Goal: Task Accomplishment & Management: Complete application form

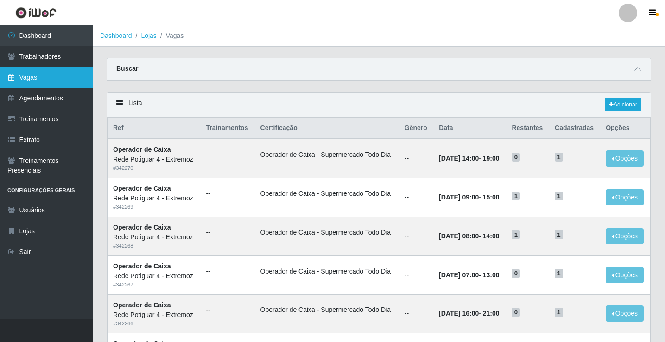
click at [39, 76] on link "Vagas" at bounding box center [46, 77] width 93 height 21
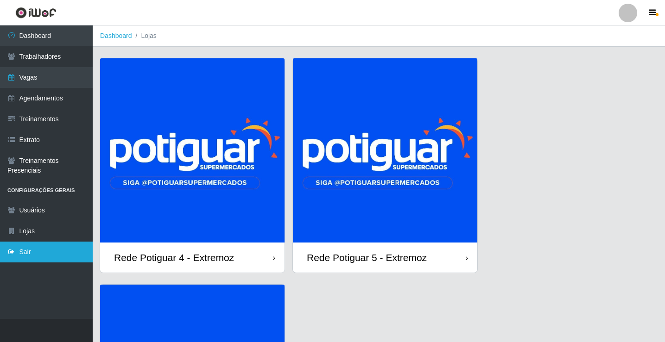
click at [50, 255] on link "Sair" at bounding box center [46, 252] width 93 height 21
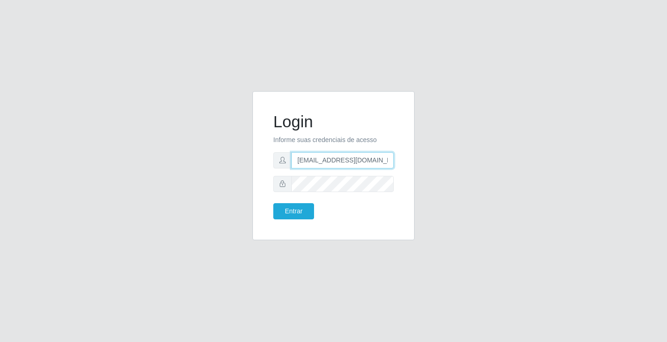
drag, startPoint x: 343, startPoint y: 157, endPoint x: 343, endPoint y: 164, distance: 7.4
click at [343, 157] on input "[EMAIL_ADDRESS][DOMAIN_NAME]" at bounding box center [342, 160] width 102 height 16
type input "[EMAIL_ADDRESS][DOMAIN_NAME]"
click at [307, 212] on button "Entrar" at bounding box center [293, 211] width 41 height 16
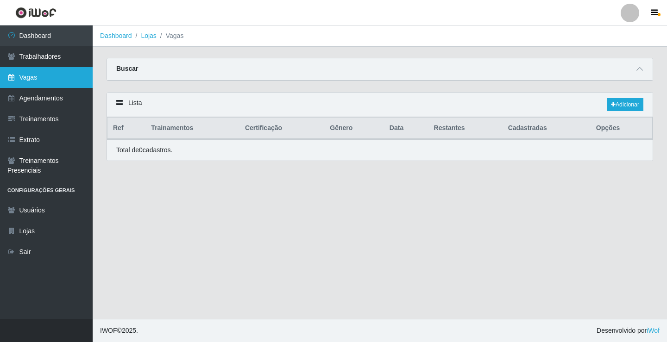
click at [32, 69] on link "Vagas" at bounding box center [46, 77] width 93 height 21
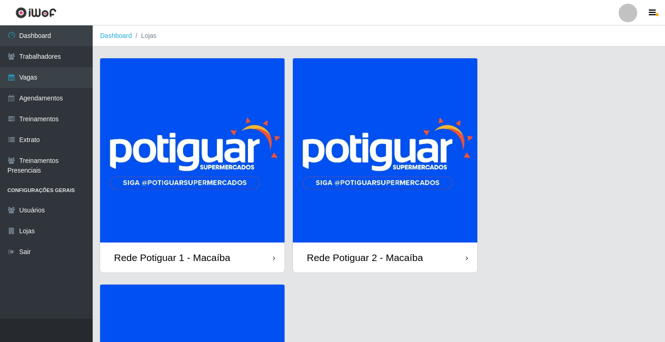
click at [230, 143] on img at bounding box center [192, 150] width 184 height 184
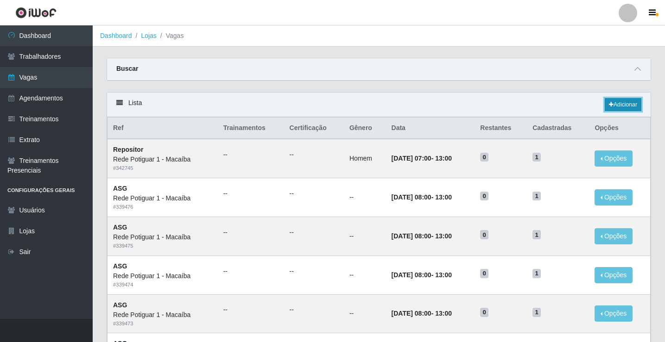
click at [614, 106] on link "Adicionar" at bounding box center [623, 104] width 37 height 13
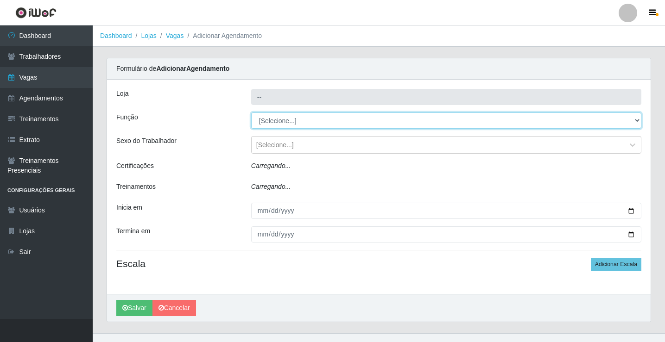
type input "Rede Potiguar 1 - Macaíba"
click at [278, 120] on select "[Selecione...] ASG ASG + ASG ++ Balconista Embalador Repositor Repositor + Repo…" at bounding box center [446, 121] width 390 height 16
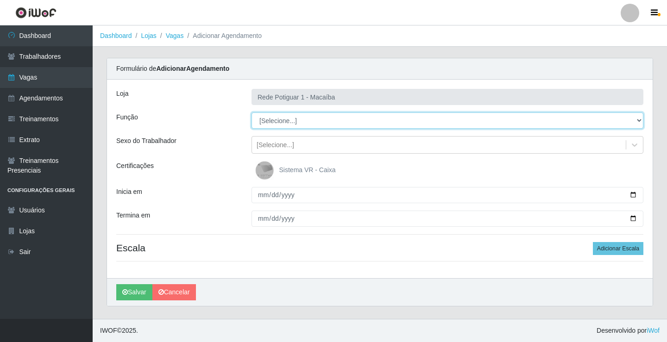
select select "16"
click at [252, 113] on select "[Selecione...] ASG ASG + ASG ++ Balconista Embalador Repositor Repositor + Repo…" at bounding box center [448, 121] width 392 height 16
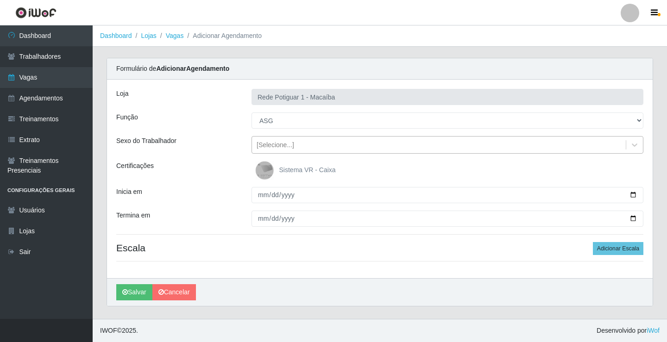
click at [276, 147] on div "[Selecione...]" at bounding box center [276, 145] width 38 height 10
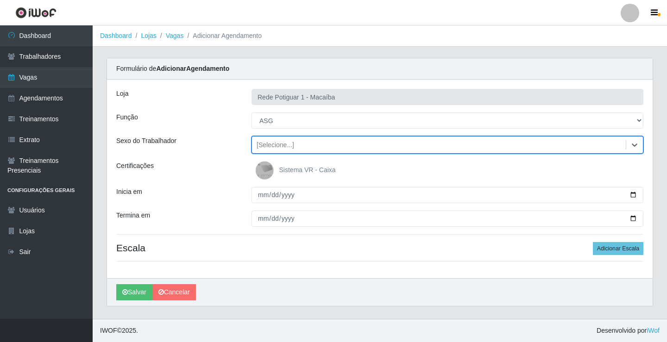
click at [273, 147] on div "[Selecione...]" at bounding box center [276, 145] width 38 height 10
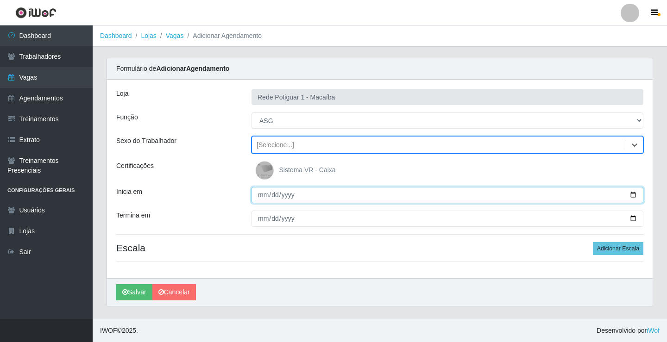
click at [260, 200] on input "Inicia em" at bounding box center [448, 195] width 392 height 16
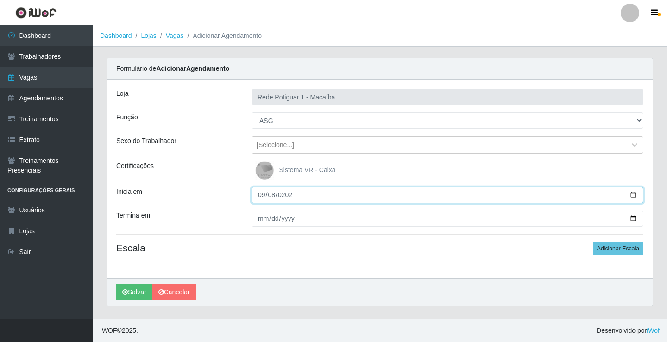
type input "2025-09-08"
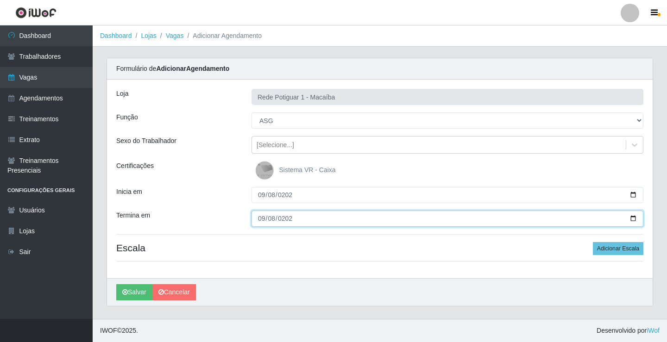
type input "2025-09-08"
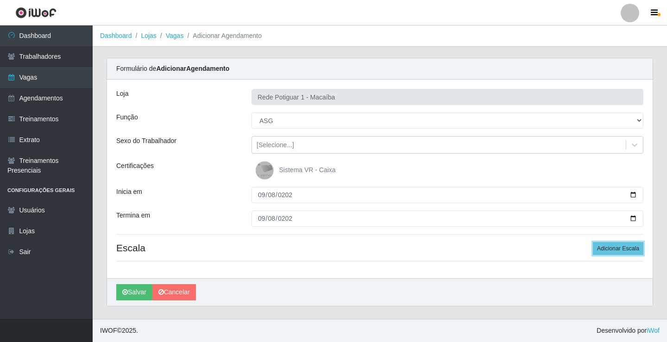
click at [593, 242] on button "Adicionar Escala" at bounding box center [618, 248] width 50 height 13
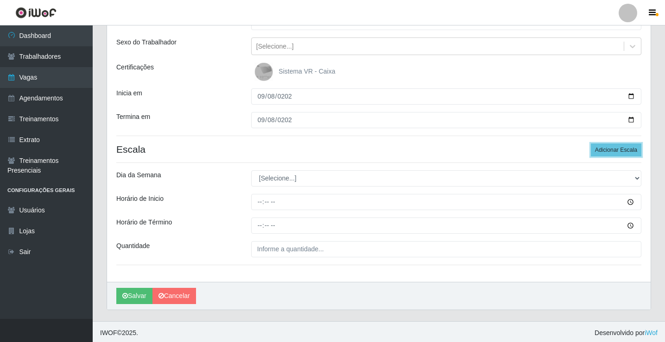
scroll to position [101, 0]
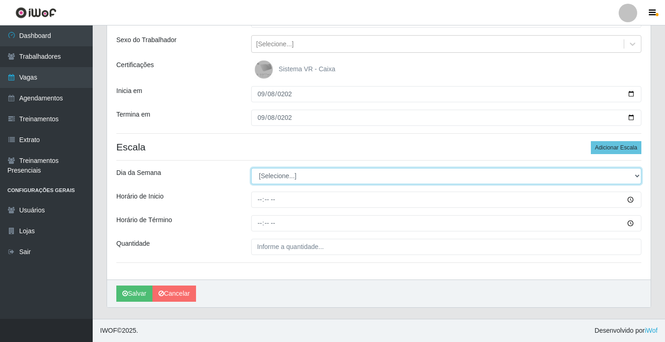
click at [277, 174] on select "[Selecione...] Segunda Terça Quarta Quinta Sexta Sábado Domingo" at bounding box center [446, 176] width 390 height 16
select select "1"
click at [251, 168] on select "[Selecione...] Segunda Terça Quarta Quinta Sexta Sábado Domingo" at bounding box center [446, 176] width 390 height 16
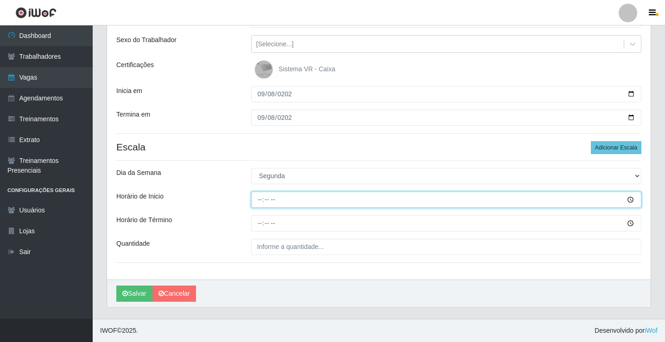
click at [258, 204] on input "Horário de Inicio" at bounding box center [446, 200] width 390 height 16
type input "13:00"
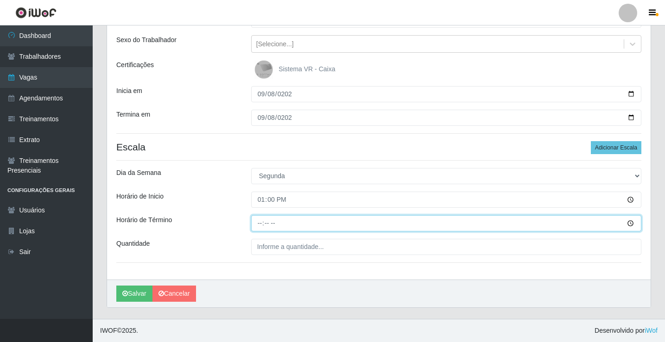
click at [258, 220] on input "Horário de Término" at bounding box center [446, 223] width 390 height 16
type input "18:00"
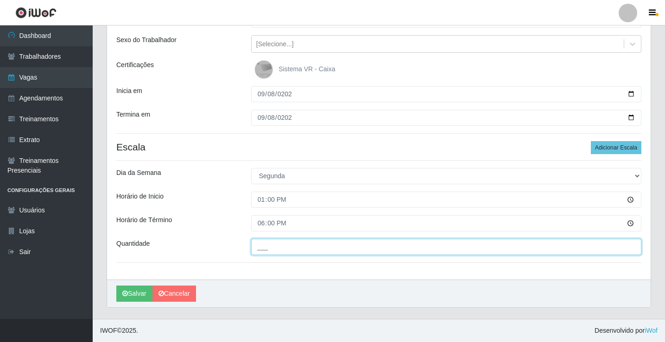
click at [273, 244] on input "___" at bounding box center [446, 247] width 390 height 16
type input "01_"
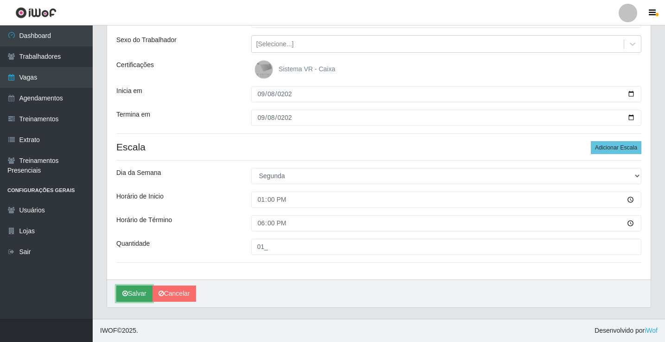
click at [131, 286] on button "Salvar" at bounding box center [134, 294] width 36 height 16
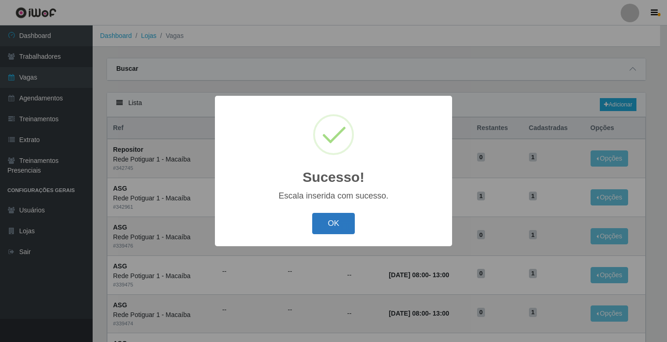
click at [326, 227] on button "OK" at bounding box center [333, 224] width 43 height 22
